Goal: Information Seeking & Learning: Learn about a topic

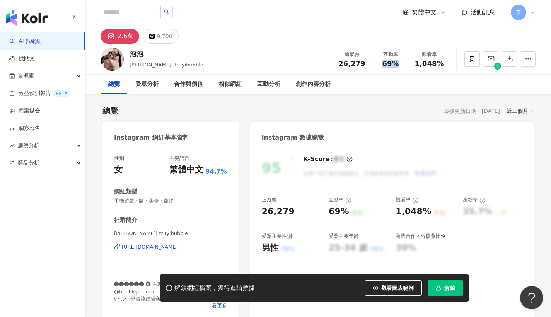
click at [403, 65] on div "69%" at bounding box center [390, 64] width 29 height 8
click at [120, 0] on div "繁體中文 活動訊息 黃" at bounding box center [318, 12] width 435 height 25
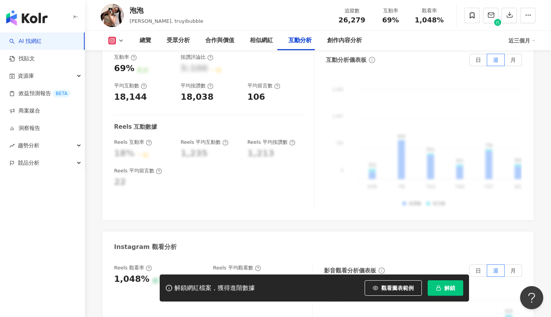
scroll to position [1564, 0]
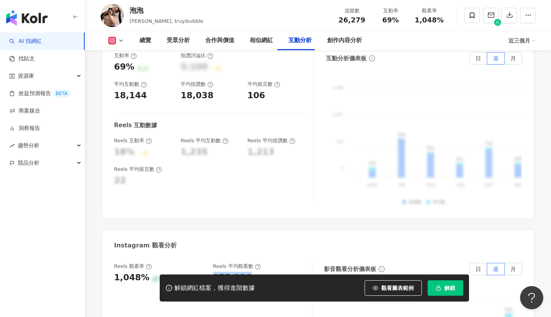
drag, startPoint x: 214, startPoint y: 254, endPoint x: 252, endPoint y: 253, distance: 37.9
click at [252, 272] on div "275,336" at bounding box center [258, 278] width 91 height 12
copy div "275,336"
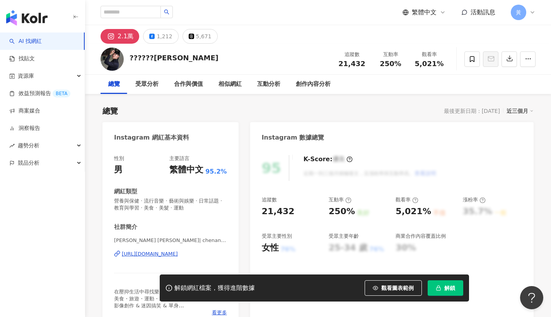
click at [281, 2] on div "繁體中文 活動訊息 黃" at bounding box center [318, 12] width 435 height 25
click at [178, 253] on div "https://www.instagram.com/chenandrew0611/" at bounding box center [150, 254] width 56 height 7
drag, startPoint x: 375, startPoint y: 61, endPoint x: 400, endPoint y: 63, distance: 25.2
click at [400, 63] on div "互動率 250%" at bounding box center [390, 59] width 39 height 17
copy span "250%"
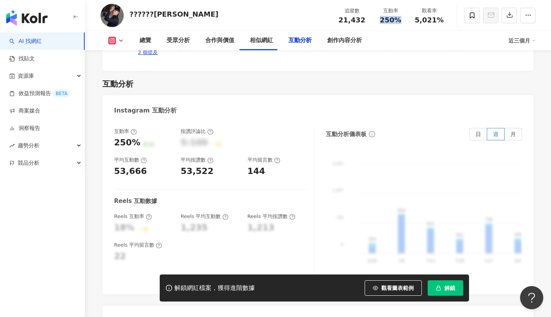
scroll to position [1608, 0]
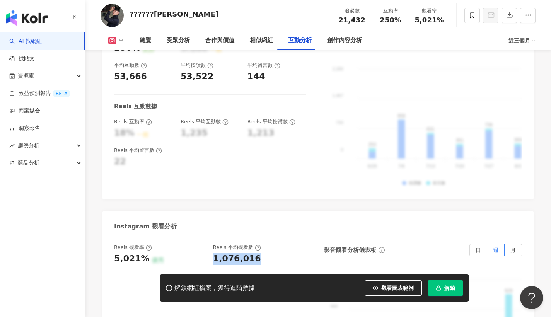
drag, startPoint x: 215, startPoint y: 242, endPoint x: 256, endPoint y: 244, distance: 40.7
click at [256, 244] on div "Reels 觀看率 5,021% 優秀 Reels 平均觀看數 1,076,016" at bounding box center [209, 254] width 190 height 21
copy div "1,076,016"
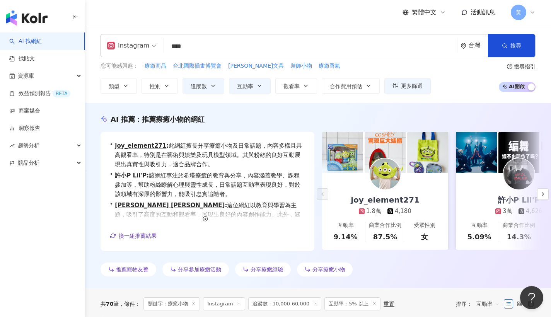
drag, startPoint x: 203, startPoint y: 37, endPoint x: 161, endPoint y: 37, distance: 42.6
click at [161, 37] on div "Instagram **** 台灣 搜尋 3b0d22cd-0d56-4383-9f83-90059b24c85e 4e708364-cdf3-40f7-8f…" at bounding box center [318, 45] width 435 height 23
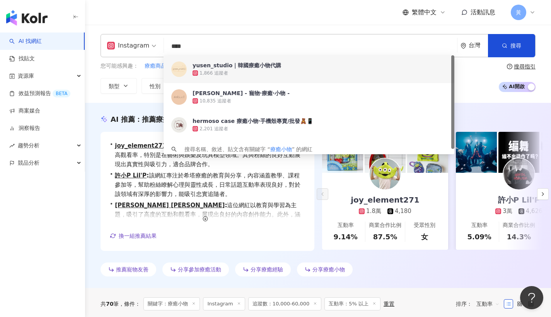
drag, startPoint x: 192, startPoint y: 44, endPoint x: 128, endPoint y: 41, distance: 63.9
click at [125, 40] on div "Instagram **** 台灣 搜尋 3b0d22cd-0d56-4383-9f83-90059b24c85e 4e708364-cdf3-40f7-8f…" at bounding box center [318, 45] width 435 height 23
paste input "search"
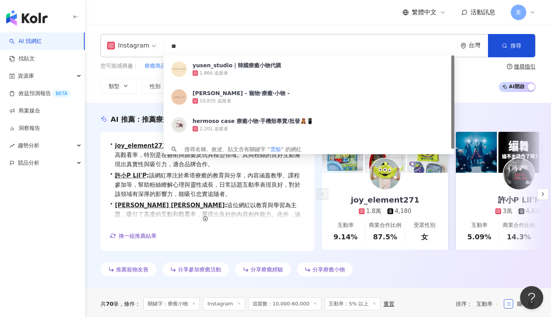
type input "**"
click at [190, 25] on div "Instagram ** 台灣 搜尋 3b0d22cd-0d56-4383-9f83-90059b24c85e yusen_studio｜韓國療癒小物代購 1…" at bounding box center [318, 64] width 466 height 78
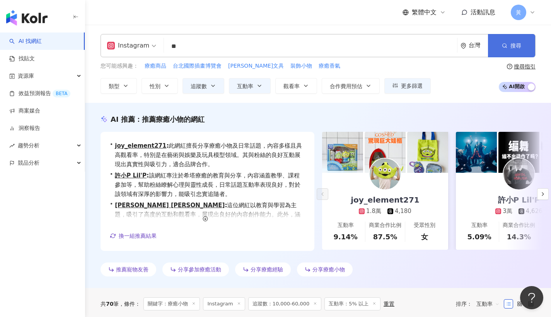
click at [514, 40] on button "搜尋" at bounding box center [511, 45] width 47 height 23
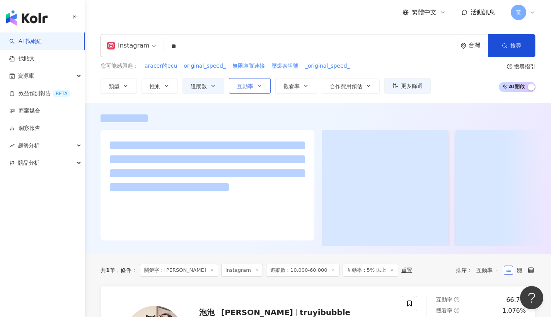
click at [253, 84] on button "互動率" at bounding box center [250, 85] width 42 height 15
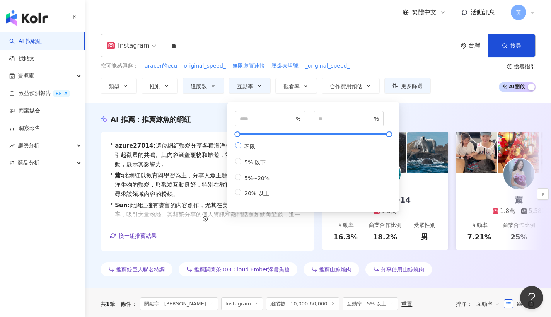
click at [244, 146] on span "不限" at bounding box center [249, 147] width 17 height 6
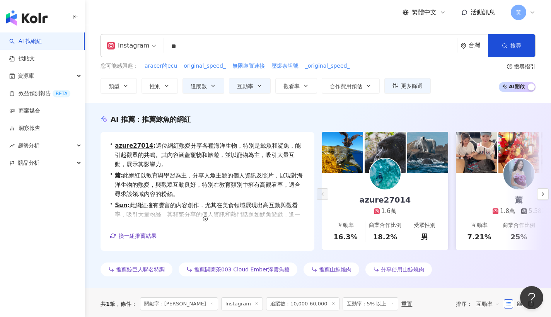
click at [432, 82] on div "您可能感興趣： aracer的ecu original_speed_ 無限裝置連接 壓爆泰坦號 _original_speed_ 類型 性別 追蹤數 互動率 …" at bounding box center [318, 78] width 435 height 32
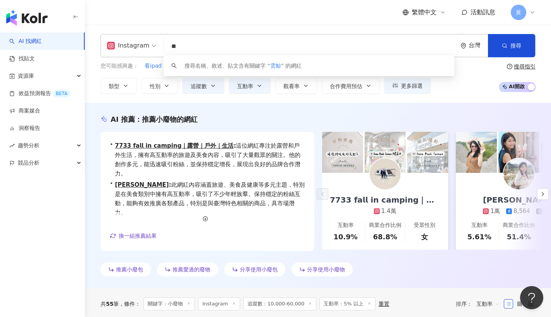
drag, startPoint x: 208, startPoint y: 49, endPoint x: 149, endPoint y: 46, distance: 59.2
click at [149, 46] on div "Instagram ** 台灣 搜尋 keyword 搜尋名稱、敘述、貼文含有關鍵字 “ 雲鯨 ” 的網紅" at bounding box center [318, 45] width 435 height 23
type input "*"
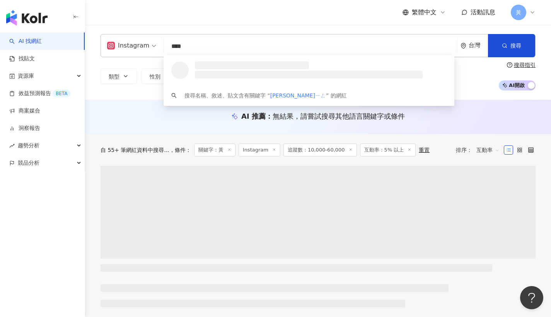
type input "**"
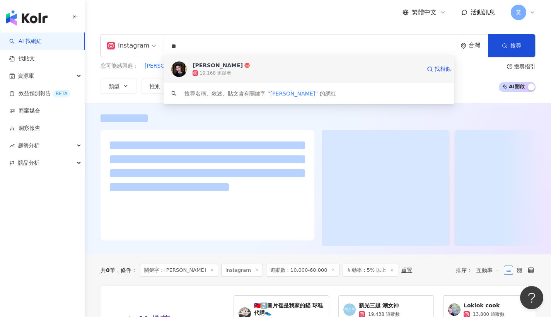
click at [208, 67] on div "Elton Huang" at bounding box center [218, 66] width 50 height 8
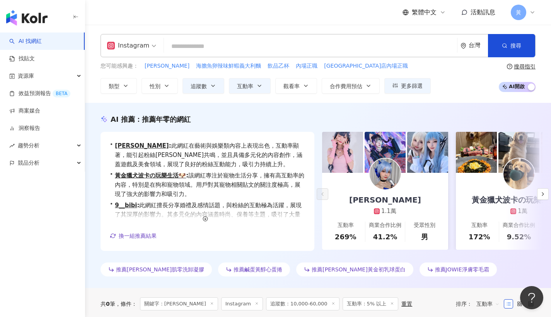
click at [242, 8] on div "繁體中文 活動訊息 黃" at bounding box center [318, 12] width 435 height 25
click at [256, 83] on icon "button" at bounding box center [259, 86] width 6 height 6
type input "*"
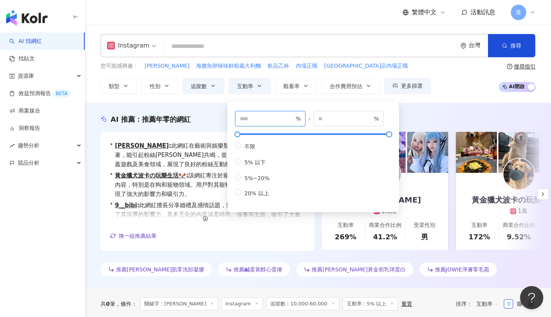
drag, startPoint x: 251, startPoint y: 120, endPoint x: 194, endPoint y: 118, distance: 56.5
click at [199, 27] on div "Instagram 台灣 搜尋 fcc27d4a-5991-49c9-abdd-064d57a2747a Elton Huang 19,168 追蹤者 搜尋名…" at bounding box center [318, 64] width 466 height 78
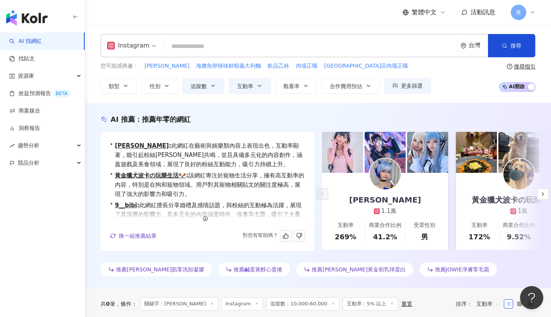
scroll to position [2, 0]
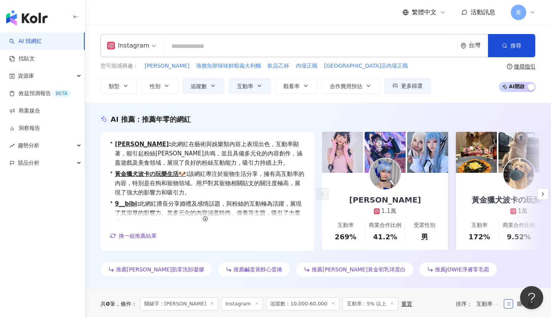
click at [219, 41] on input "search" at bounding box center [310, 46] width 287 height 15
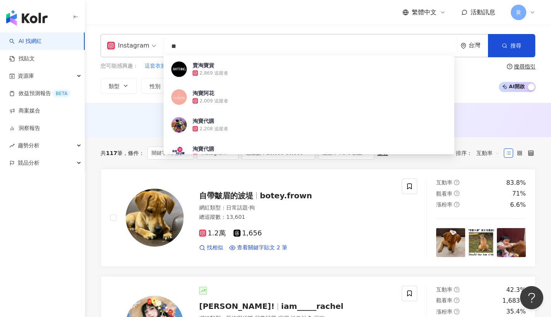
type input "**"
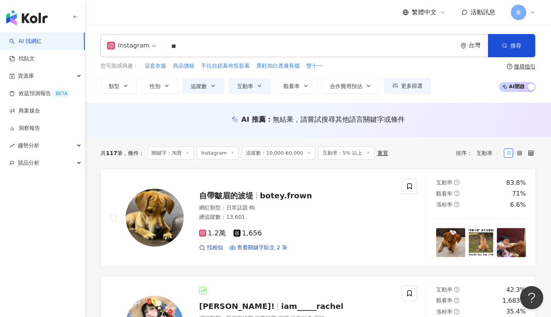
click at [117, 23] on div "繁體中文 活動訊息 黃" at bounding box center [318, 12] width 435 height 25
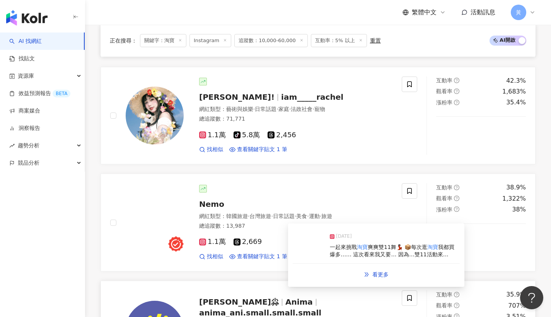
scroll to position [246, 0]
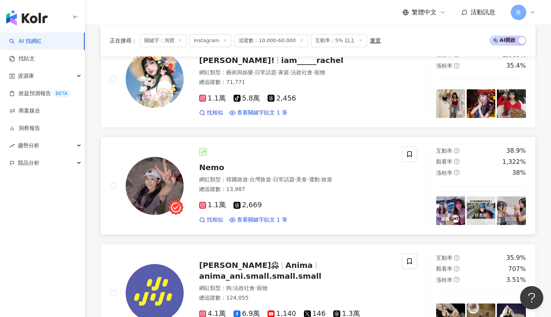
click at [203, 166] on span "Nemo" at bounding box center [211, 167] width 25 height 9
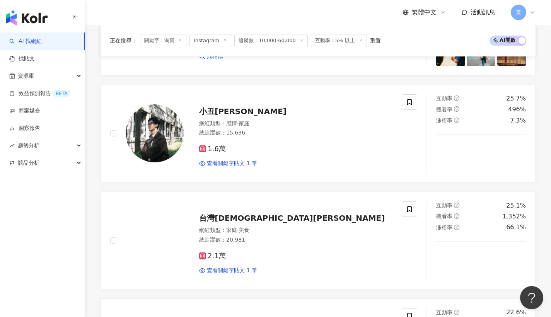
scroll to position [1368, 0]
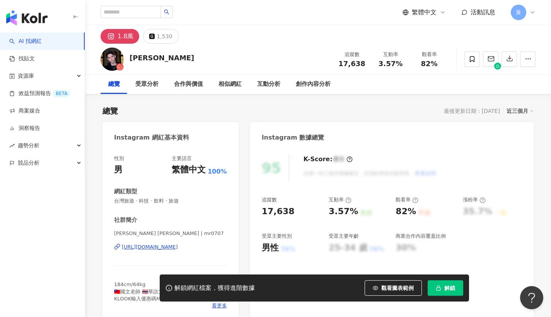
click at [178, 248] on div "https://www.instagram.com/mr0707/" at bounding box center [150, 247] width 56 height 7
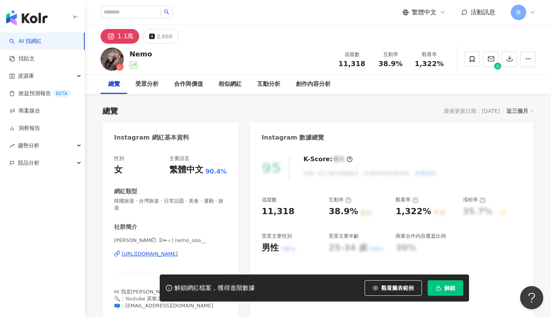
scroll to position [12, 0]
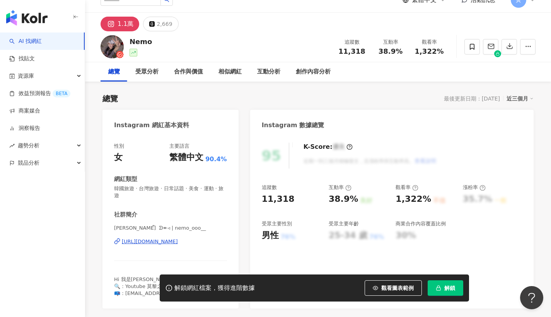
click at [174, 239] on div "[URL][DOMAIN_NAME]" at bounding box center [150, 241] width 56 height 7
